Goal: Use online tool/utility: Use online tool/utility

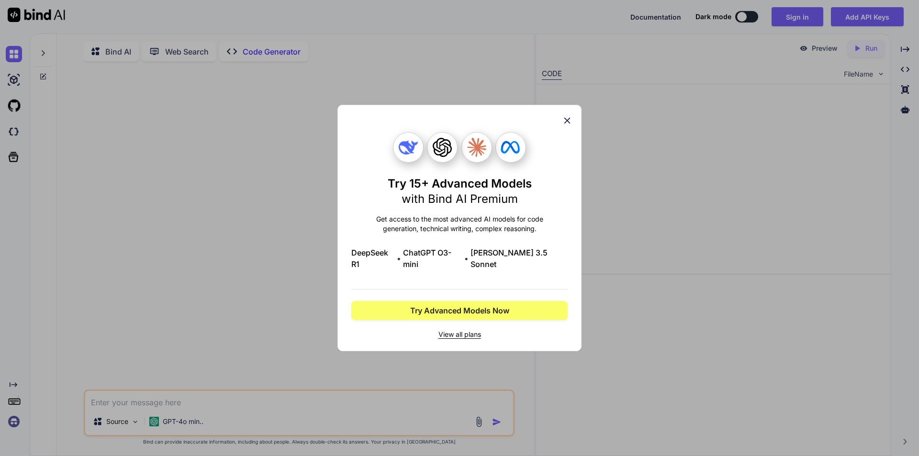
click at [568, 121] on div "Try 15+ Advanced Models with Bind AI Premium Get access to the most advanced AI…" at bounding box center [460, 228] width 244 height 247
click at [565, 125] on icon at bounding box center [567, 120] width 11 height 11
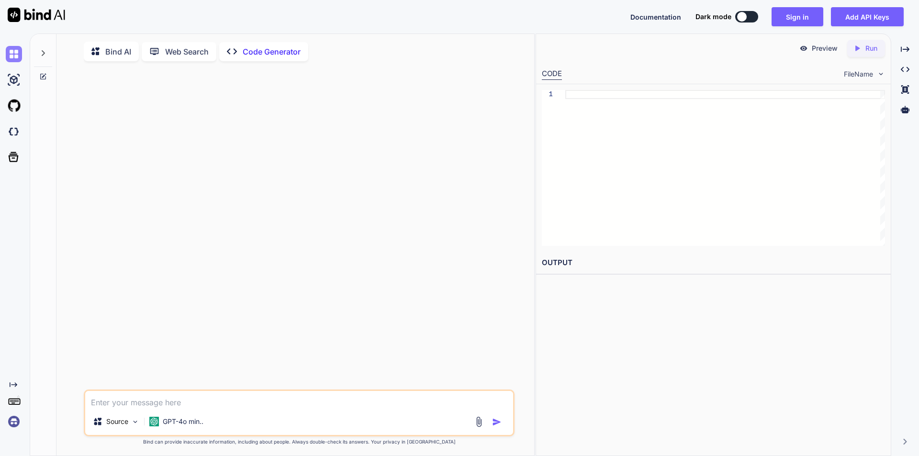
click at [12, 54] on img at bounding box center [14, 54] width 16 height 16
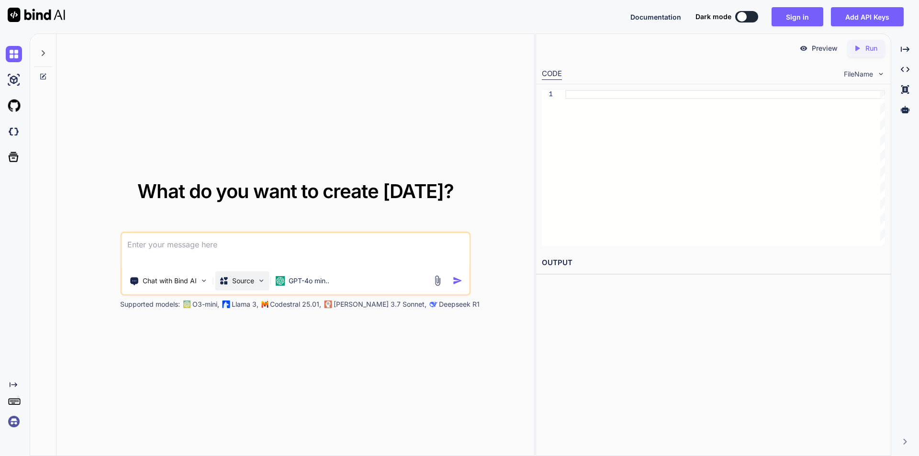
click at [260, 278] on img at bounding box center [261, 281] width 8 height 8
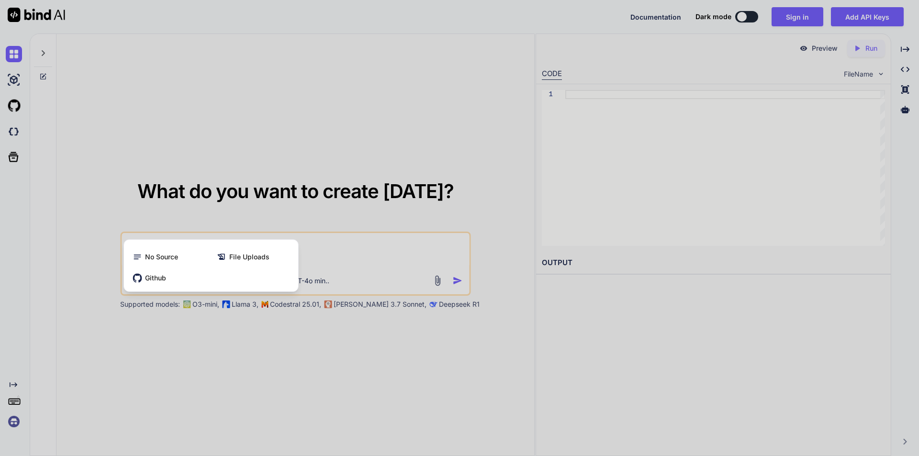
click at [20, 83] on div at bounding box center [459, 228] width 919 height 456
type textarea "x"
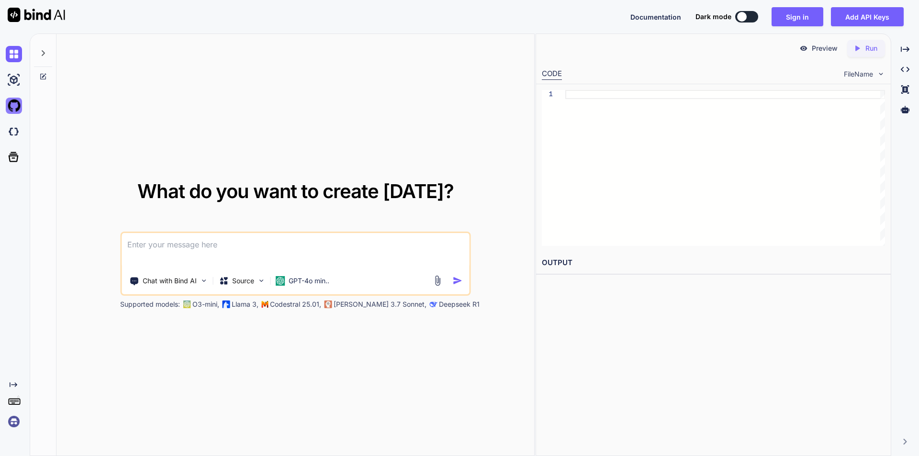
click at [11, 108] on img at bounding box center [14, 106] width 16 height 16
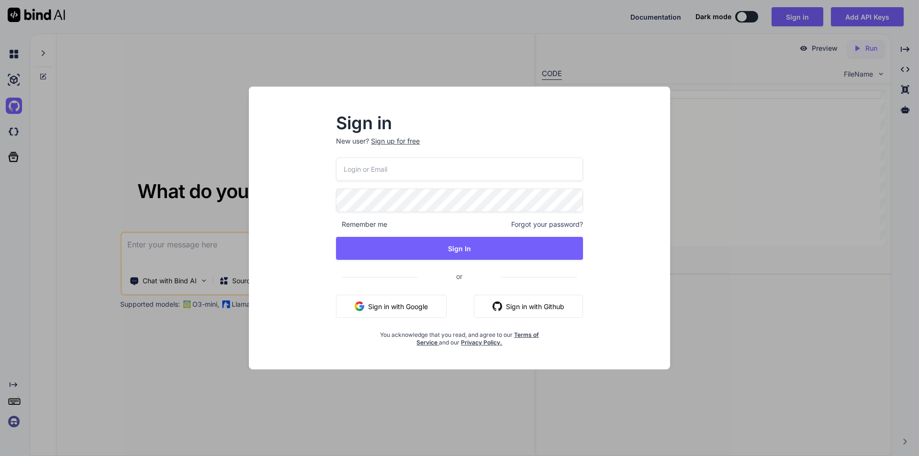
click at [14, 129] on div "Sign in New user? Sign up for free Remember me Forgot your password? Sign In or…" at bounding box center [459, 228] width 919 height 456
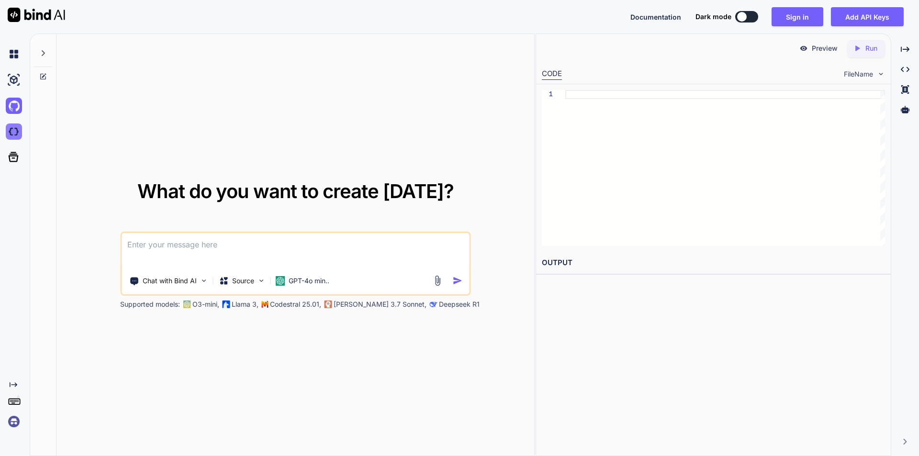
click at [12, 130] on img at bounding box center [14, 132] width 16 height 16
click at [620, 97] on div at bounding box center [725, 168] width 320 height 156
click at [602, 126] on div at bounding box center [725, 168] width 320 height 156
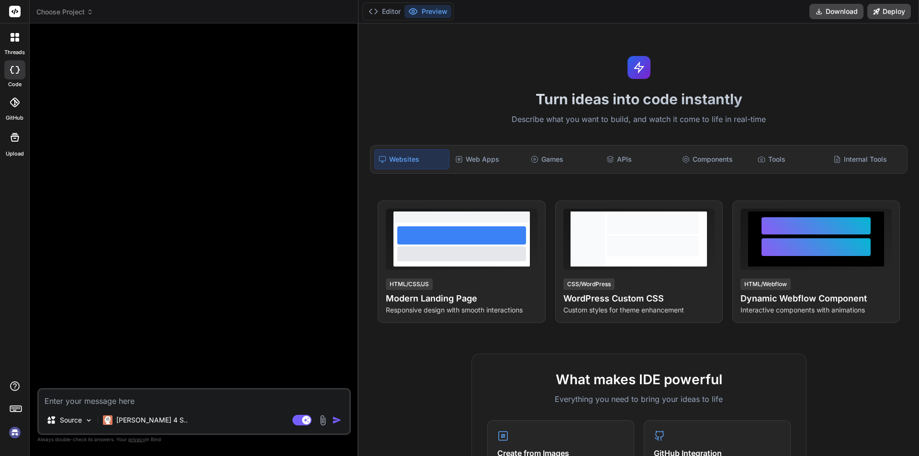
click at [214, 85] on div at bounding box center [195, 209] width 312 height 357
click at [56, 45] on div at bounding box center [195, 209] width 312 height 357
click at [844, 6] on button "Download" at bounding box center [837, 11] width 54 height 15
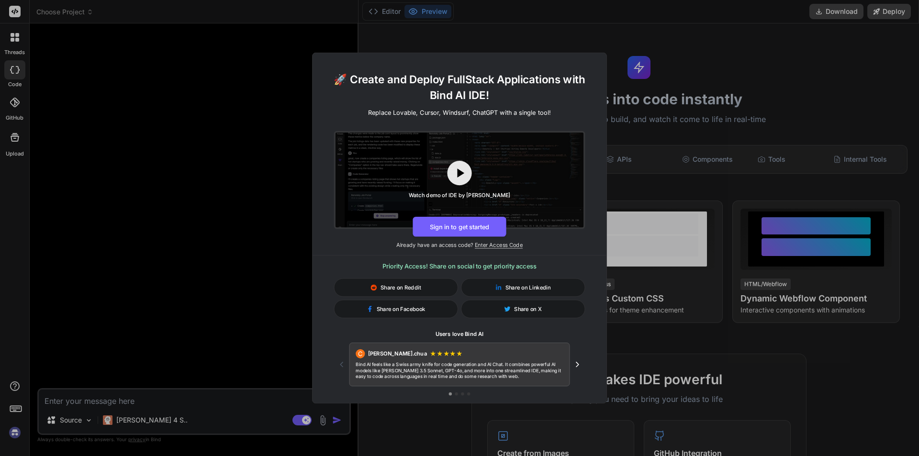
type textarea "x"
